Goal: Task Accomplishment & Management: Check status

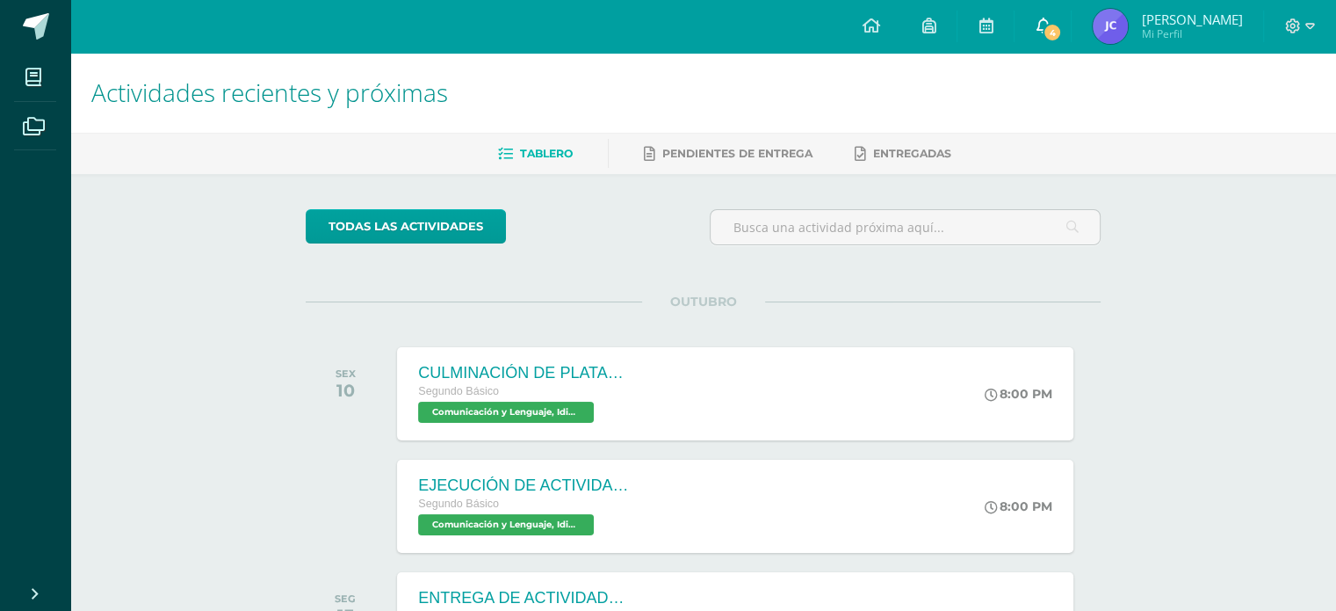
click at [1050, 21] on icon at bounding box center [1043, 26] width 14 height 16
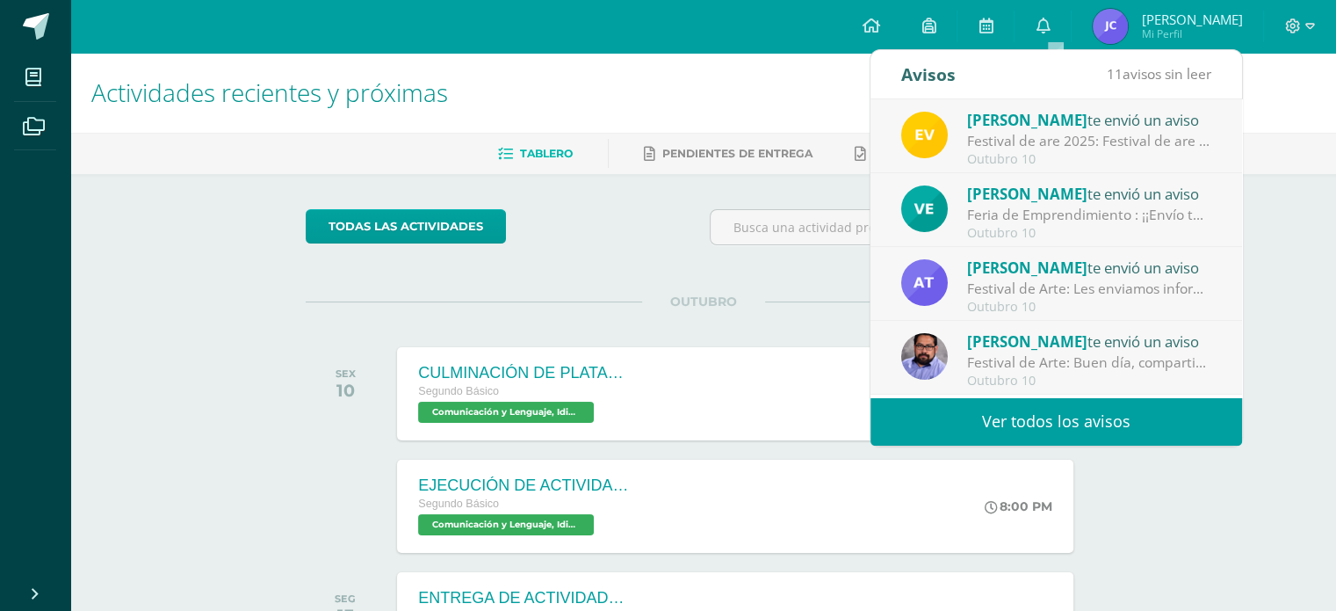
click at [1080, 121] on div "Elisa Villagrán te envió un aviso" at bounding box center [1089, 119] width 244 height 23
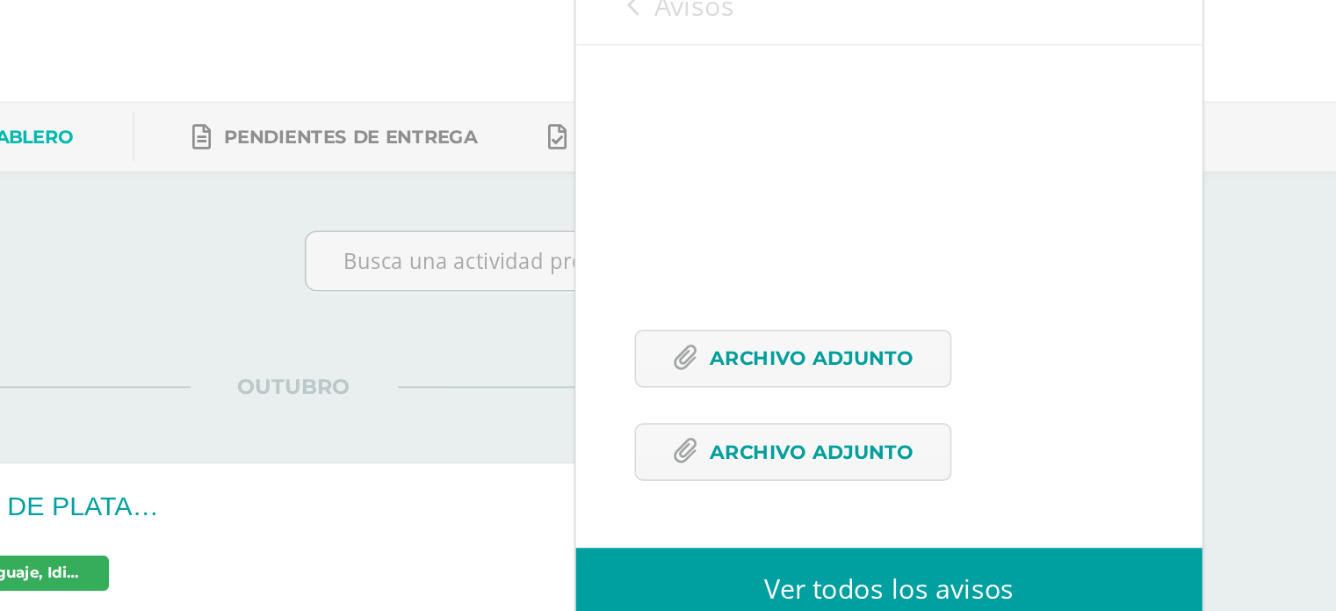
scroll to position [219, 0]
click at [1015, 283] on span "Archivo Adjunto" at bounding box center [1011, 285] width 120 height 33
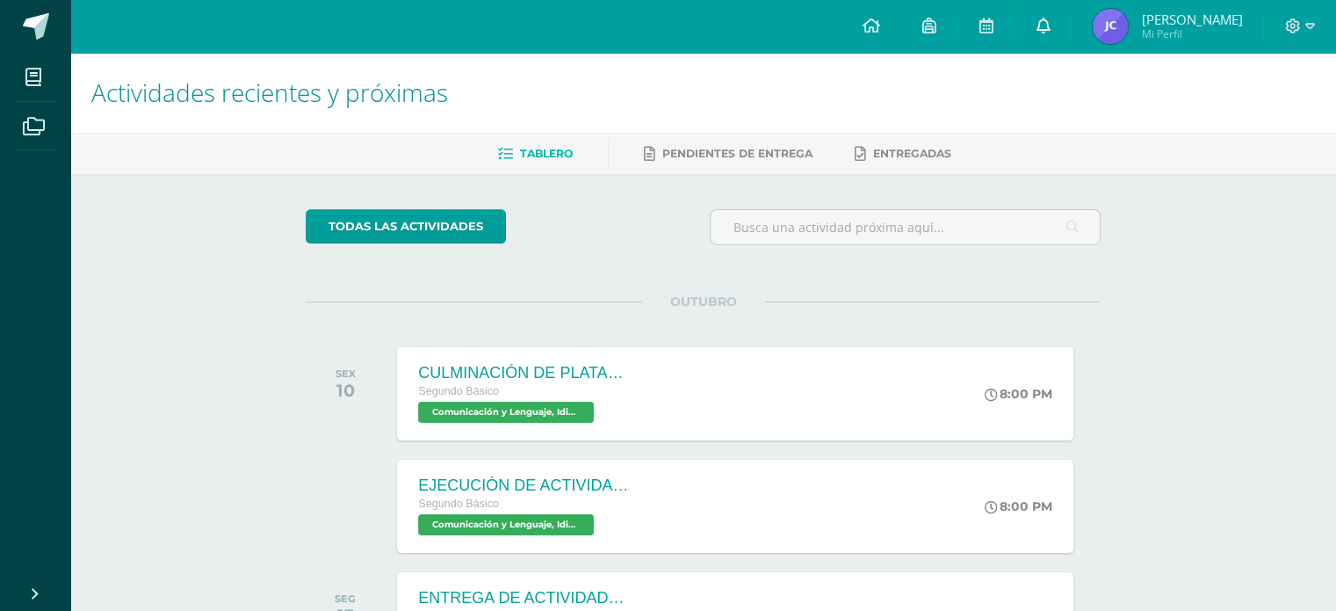
click at [1050, 24] on icon at bounding box center [1043, 26] width 14 height 16
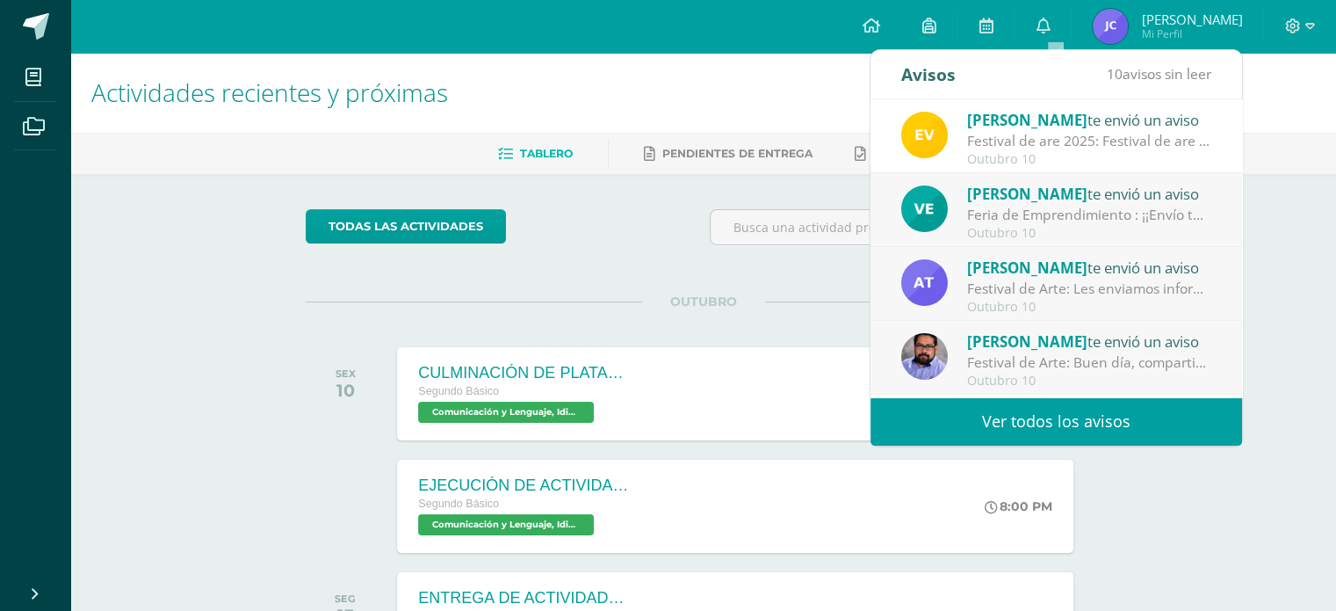
click at [1047, 133] on div "Festival de are 2025: Festival de are 2025" at bounding box center [1089, 141] width 244 height 20
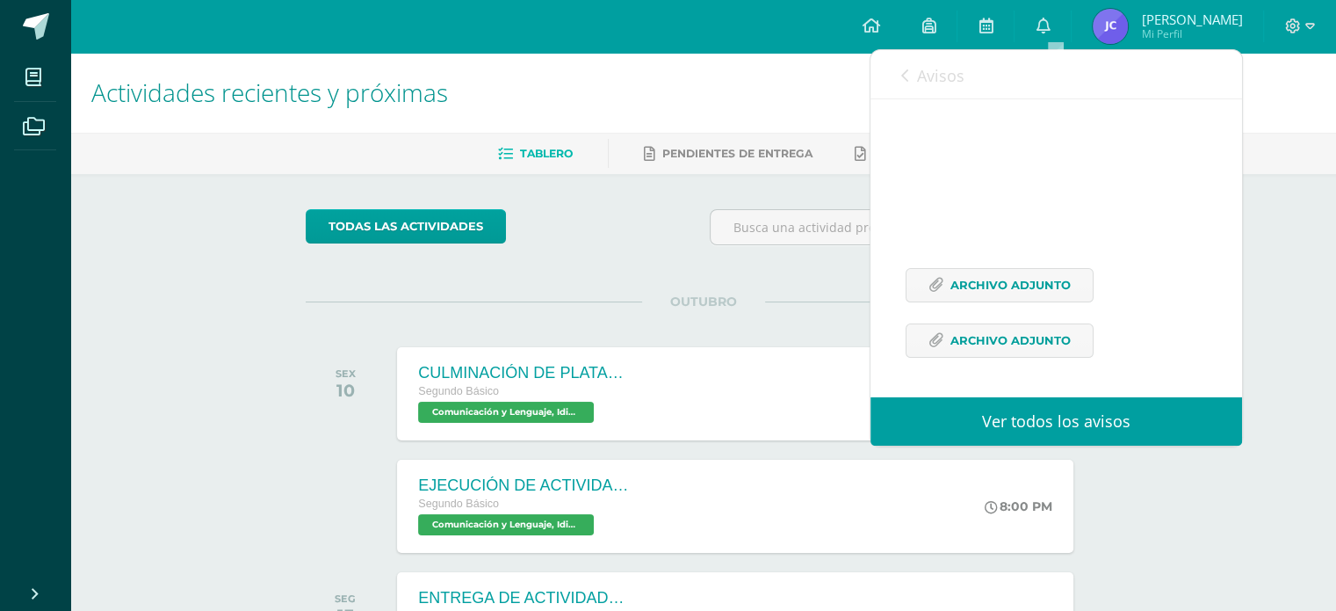
scroll to position [219, 0]
click at [1017, 336] on span "Archivo Adjunto" at bounding box center [1011, 340] width 120 height 33
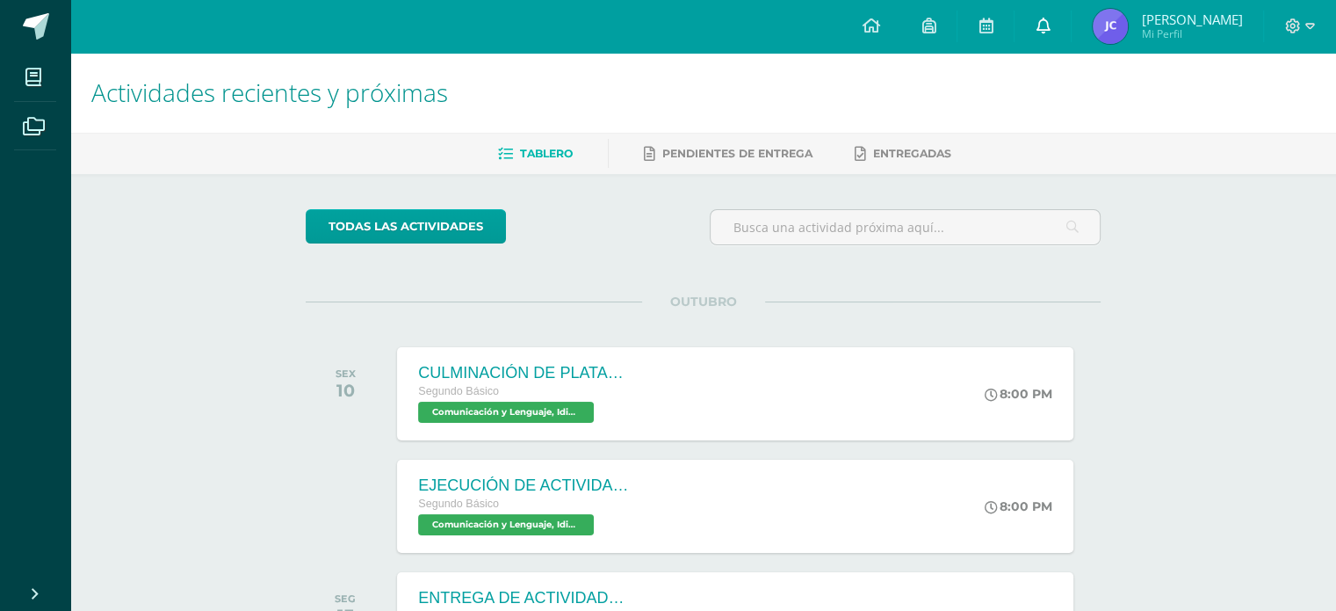
click at [1047, 24] on link at bounding box center [1043, 26] width 56 height 53
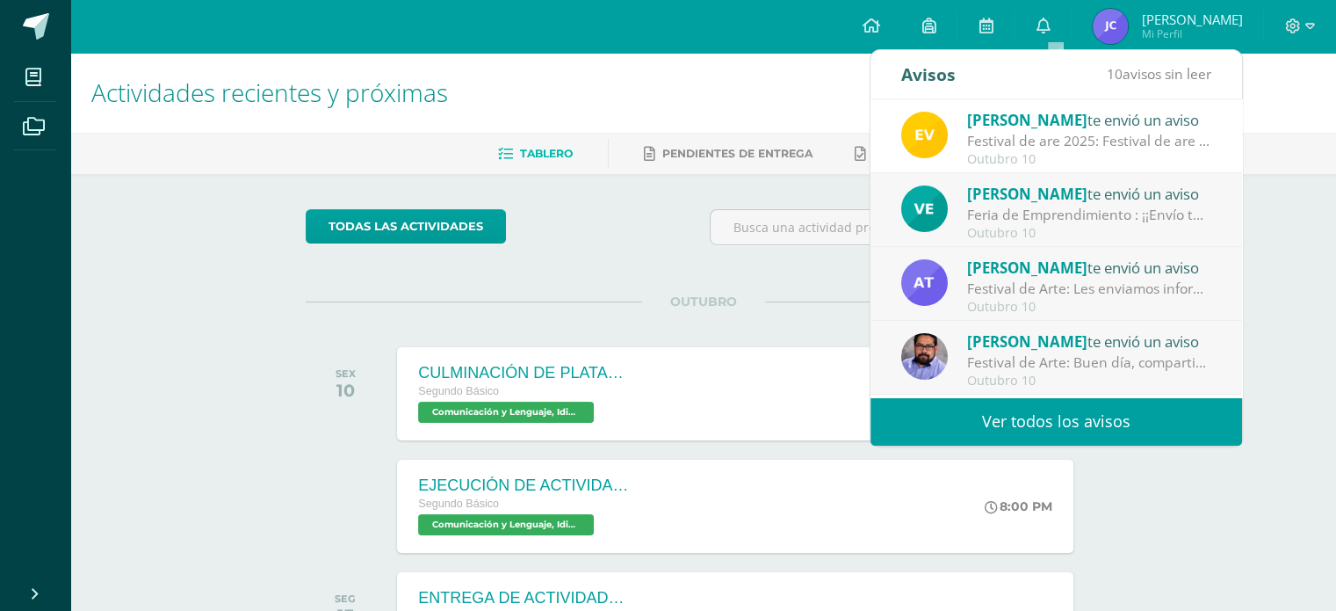
click at [1048, 208] on div "Feria de Emprendimiento : ¡¡Envío tarjeta de felicitación!!" at bounding box center [1089, 215] width 244 height 20
